Goal: Navigation & Orientation: Find specific page/section

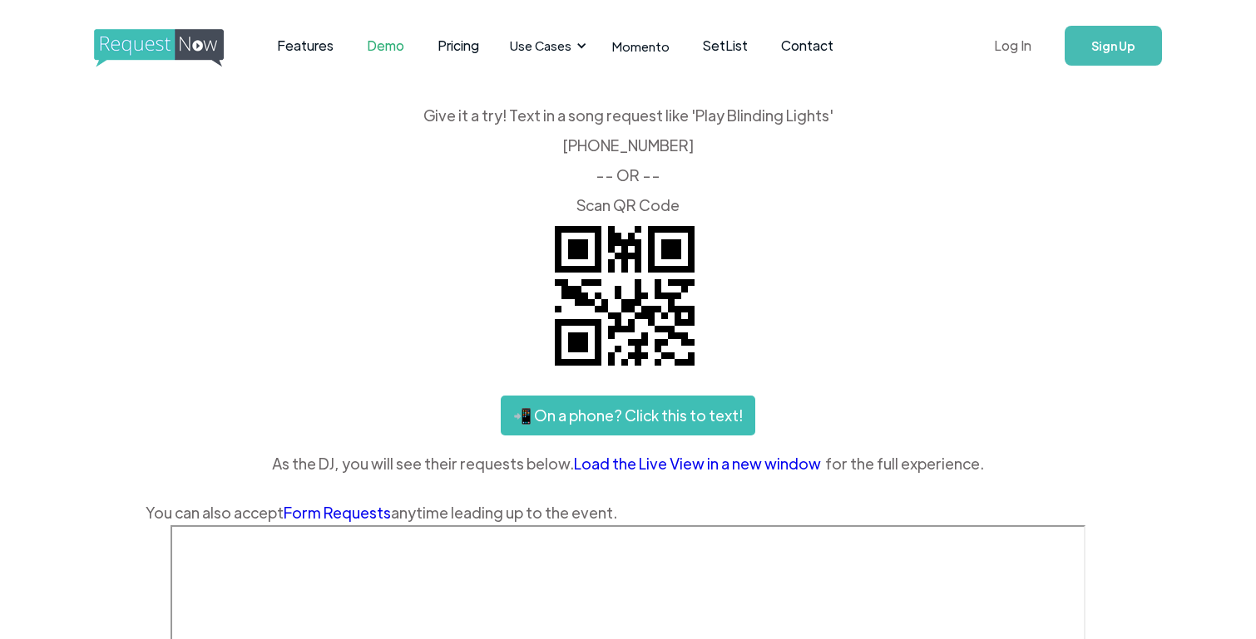
click at [998, 49] on link "Log In" at bounding box center [1012, 46] width 71 height 58
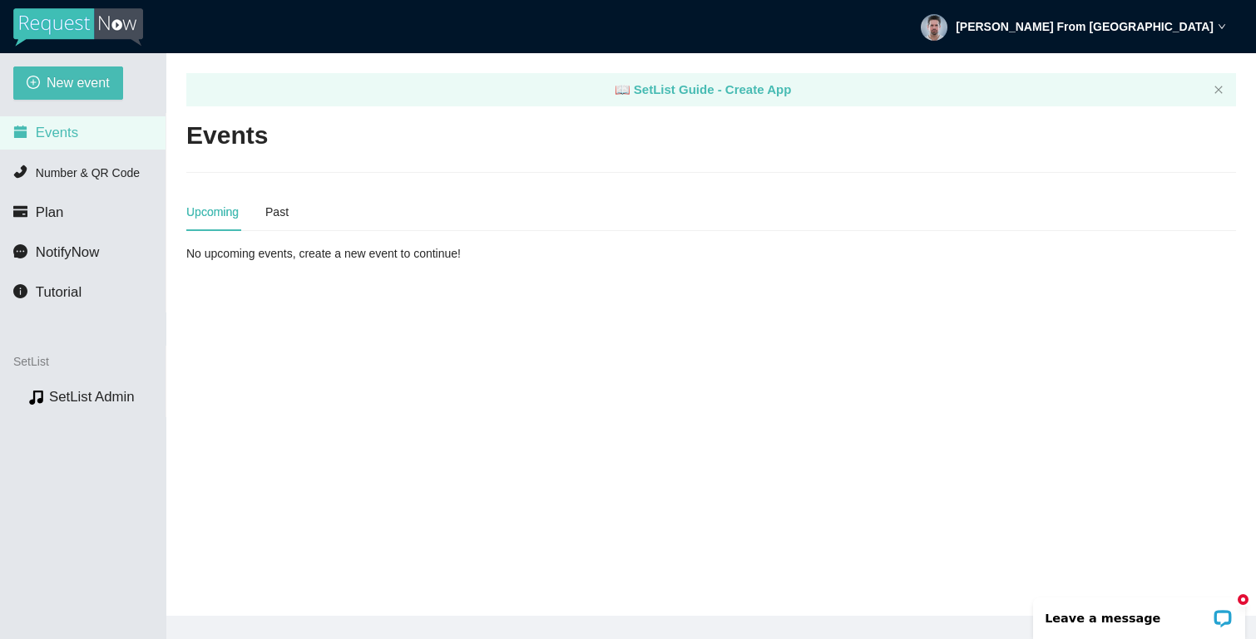
click at [293, 206] on div "Upcoming Past" at bounding box center [710, 212] width 1049 height 38
click at [267, 210] on div "Upcoming Past" at bounding box center [237, 212] width 102 height 38
click at [273, 210] on div "Past" at bounding box center [276, 212] width 23 height 18
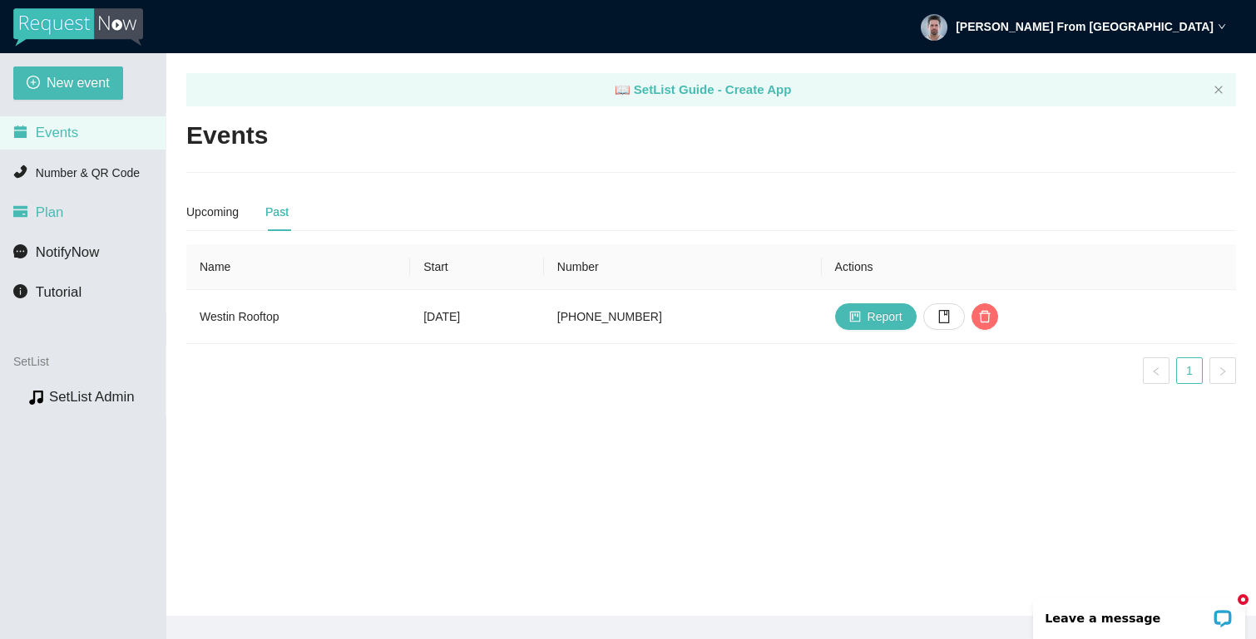
click at [52, 215] on span "Plan" at bounding box center [50, 213] width 28 height 16
